Goal: Task Accomplishment & Management: Use online tool/utility

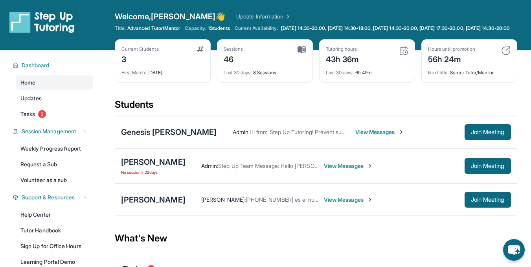
click at [341, 204] on span "View Messages" at bounding box center [348, 200] width 49 height 8
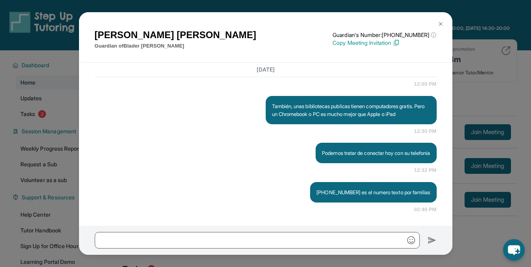
scroll to position [2563, 0]
click at [441, 24] on img at bounding box center [441, 24] width 6 height 6
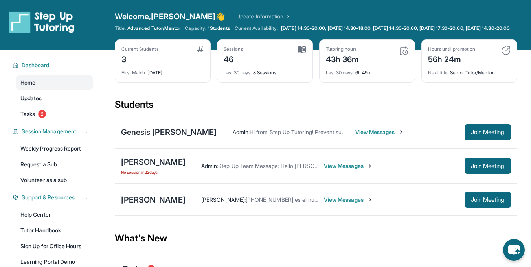
click at [355, 136] on span "View Messages" at bounding box center [379, 132] width 49 height 8
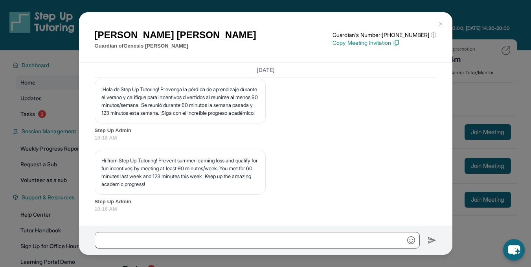
scroll to position [10952, 0]
click at [440, 24] on img at bounding box center [441, 24] width 6 height 6
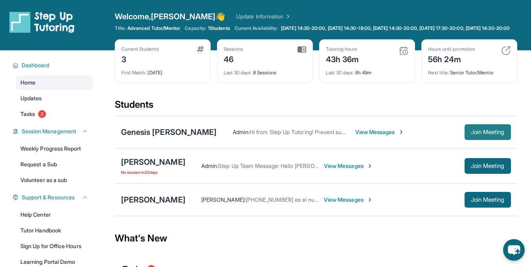
click at [490, 134] on span "Join Meeting" at bounding box center [488, 132] width 34 height 5
click at [478, 134] on span "Join Meeting" at bounding box center [488, 132] width 34 height 5
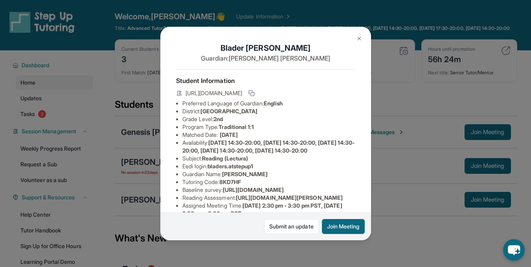
click at [394, 85] on div "[PERSON_NAME] Guardian: [PERSON_NAME] Student Information [URL][DOMAIN_NAME] Pr…" at bounding box center [265, 133] width 531 height 267
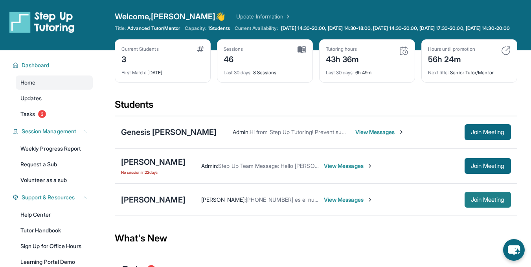
click at [482, 202] on span "Join Meeting" at bounding box center [488, 199] width 34 height 5
click at [476, 134] on span "Join Meeting" at bounding box center [488, 132] width 34 height 5
